Goal: Navigation & Orientation: Understand site structure

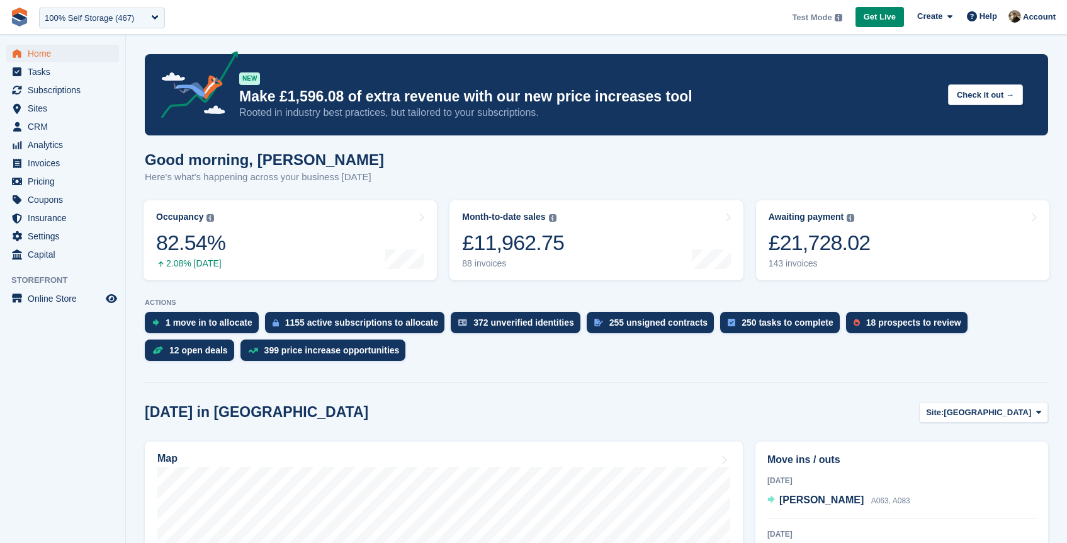
click at [377, 171] on div "Good morning, [PERSON_NAME] Here's what's happening across your business [DATE]" at bounding box center [596, 175] width 903 height 48
click at [364, 172] on p "Here's what's happening across your business [DATE]" at bounding box center [264, 177] width 239 height 14
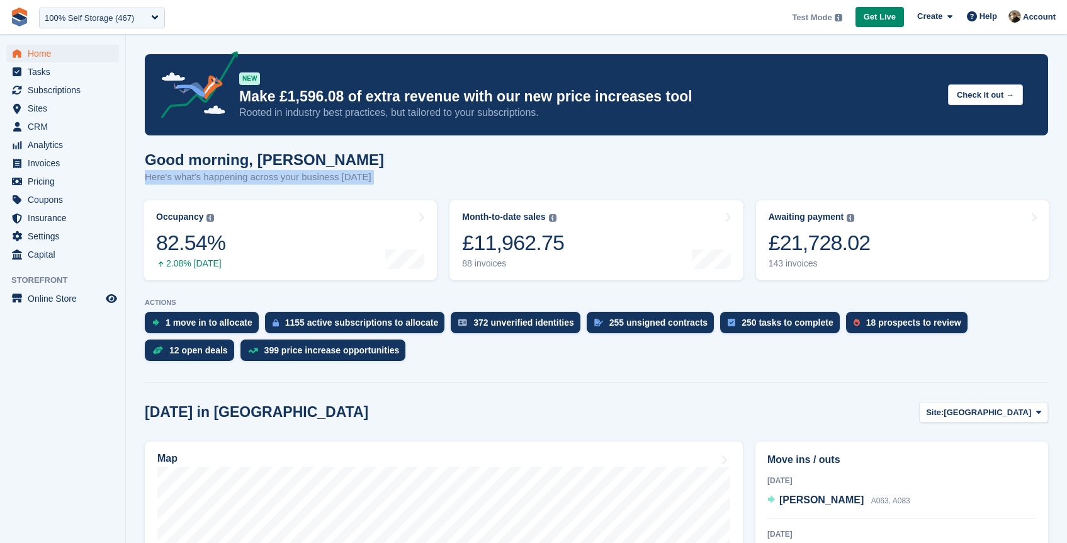
click at [364, 172] on p "Here's what's happening across your business [DATE]" at bounding box center [264, 177] width 239 height 14
click at [324, 176] on p "Here's what's happening across your business [DATE]" at bounding box center [264, 177] width 239 height 14
click at [264, 178] on p "Here's what's happening across your business [DATE]" at bounding box center [264, 177] width 239 height 14
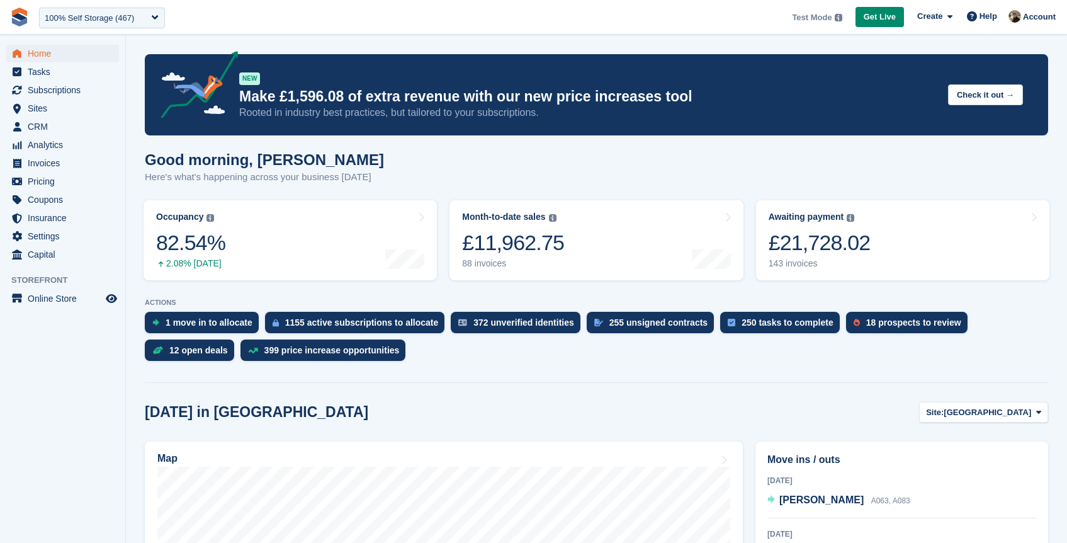
click at [185, 174] on p "Here's what's happening across your business [DATE]" at bounding box center [264, 177] width 239 height 14
click at [156, 174] on p "Here's what's happening across your business [DATE]" at bounding box center [264, 177] width 239 height 14
click at [220, 174] on p "Here's what's happening across your business [DATE]" at bounding box center [264, 177] width 239 height 14
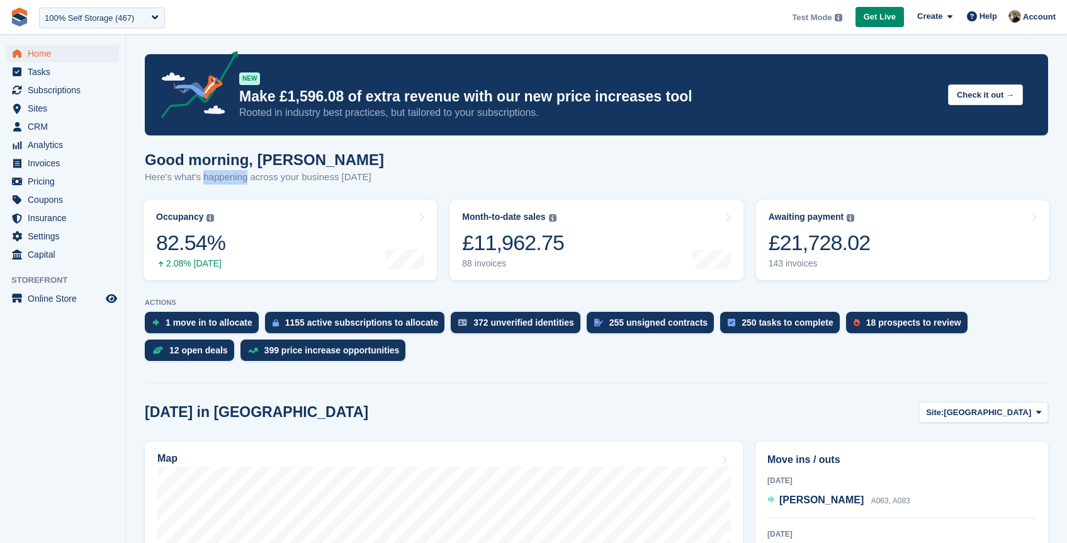
click at [220, 174] on p "Here's what's happening across your business [DATE]" at bounding box center [264, 177] width 239 height 14
click at [296, 176] on p "Here's what's happening across your business [DATE]" at bounding box center [264, 177] width 239 height 14
click at [343, 181] on p "Here's what's happening across your business [DATE]" at bounding box center [264, 177] width 239 height 14
